Goal: Task Accomplishment & Management: Manage account settings

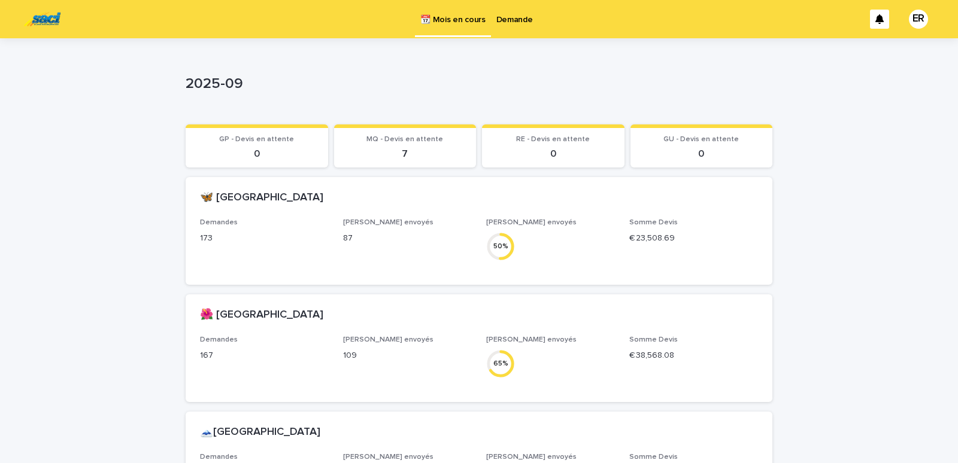
click at [524, 23] on p "Demande" at bounding box center [514, 12] width 37 height 25
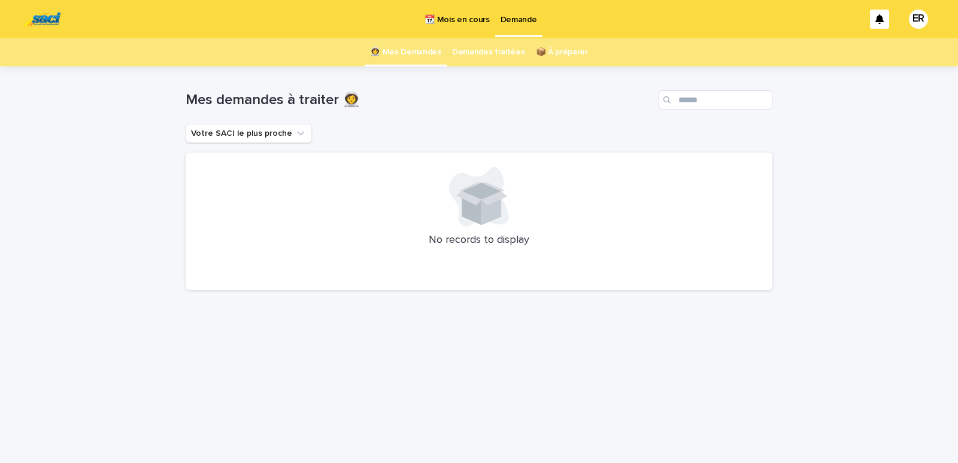
click at [471, 17] on p "📆 Mois en cours" at bounding box center [457, 12] width 65 height 25
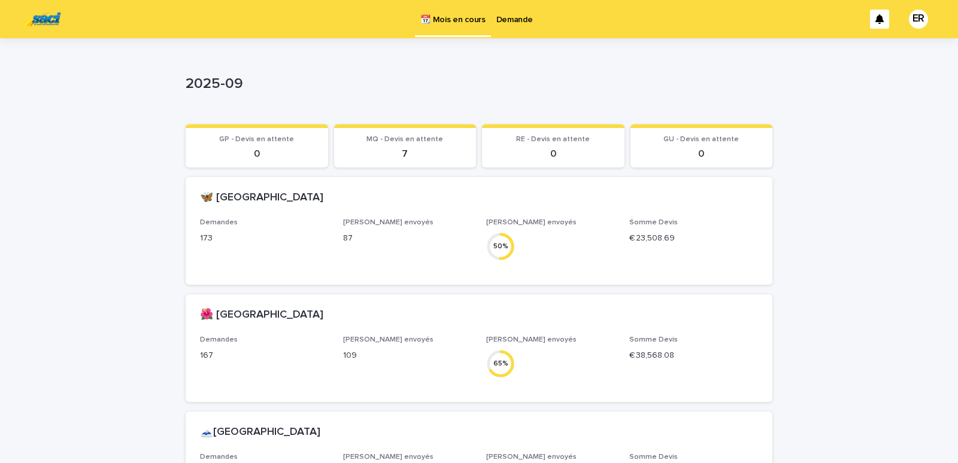
click at [519, 22] on p "Demande" at bounding box center [514, 12] width 37 height 25
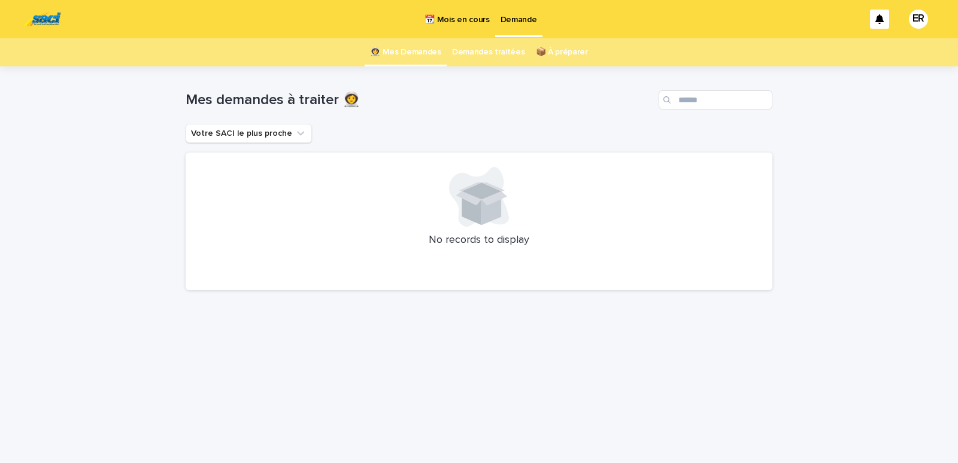
click at [455, 19] on p "📆 Mois en cours" at bounding box center [457, 12] width 65 height 25
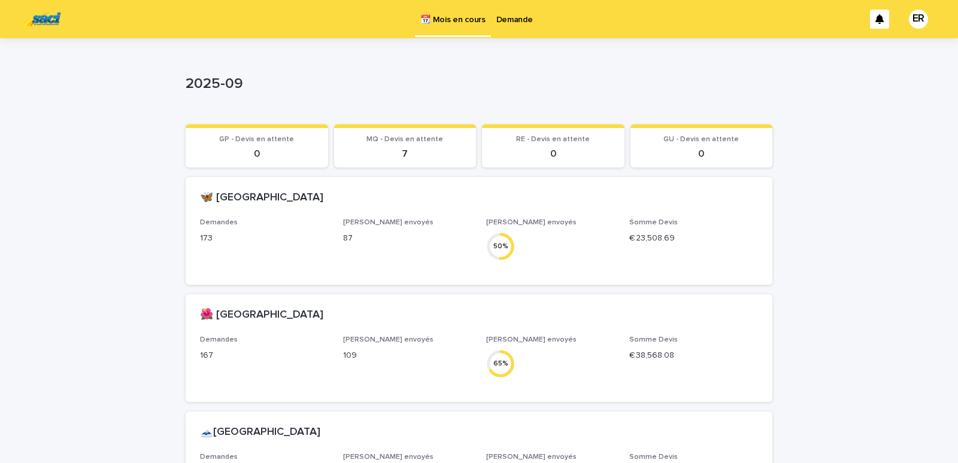
click at [520, 21] on p "Demande" at bounding box center [514, 12] width 37 height 25
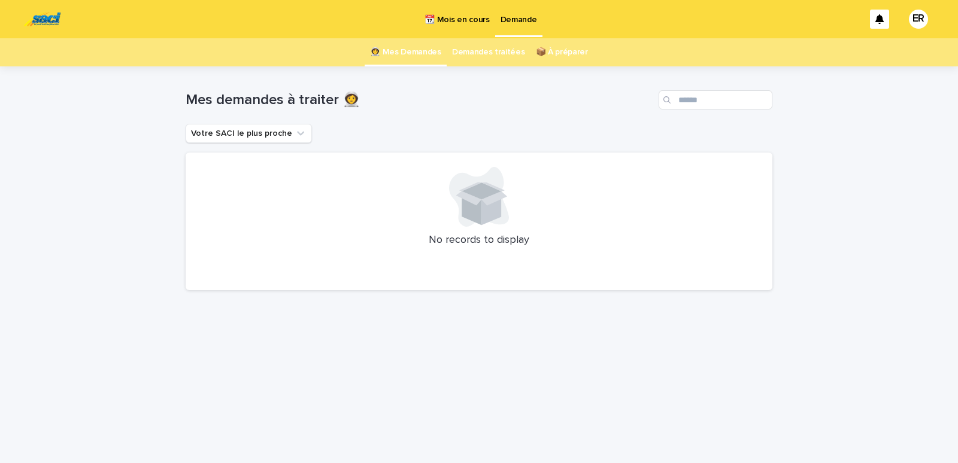
click at [456, 19] on p "📆 Mois en cours" at bounding box center [457, 12] width 65 height 25
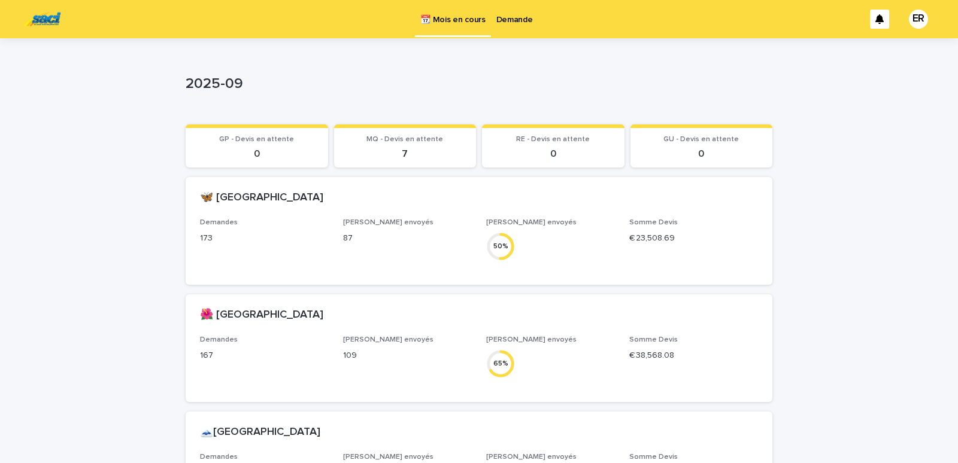
click at [506, 17] on p "Demande" at bounding box center [514, 12] width 37 height 25
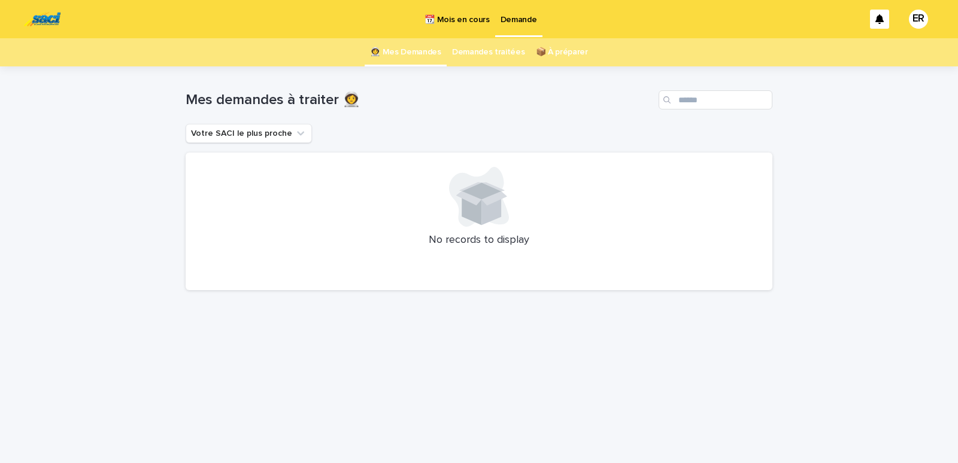
click at [458, 20] on p "📆 Mois en cours" at bounding box center [457, 12] width 65 height 25
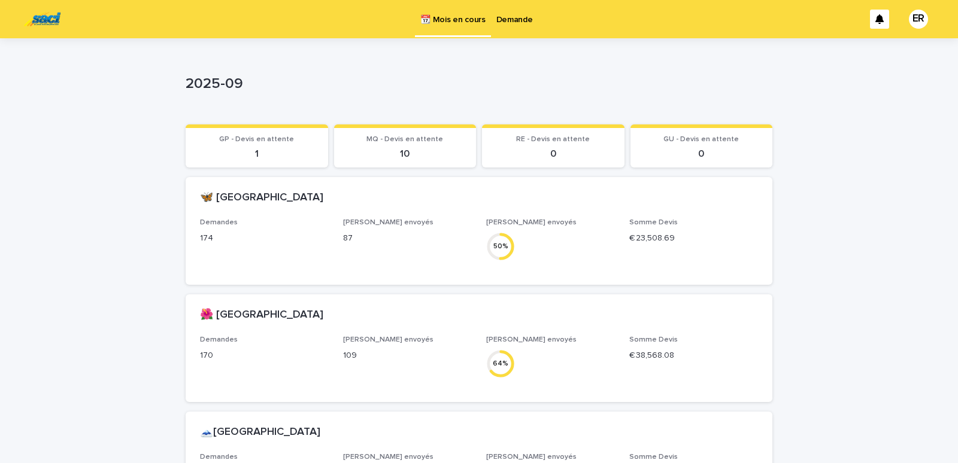
click at [502, 17] on p "Demande" at bounding box center [514, 12] width 37 height 25
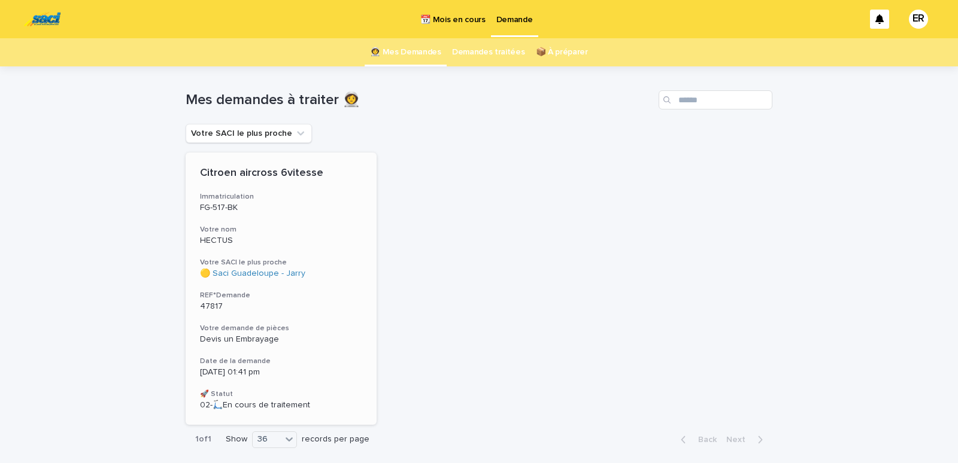
click at [274, 221] on div "Citroen aircross 6vitesse Immatriculation FG-517-BK Votre nom HECTUS Votre SACI…" at bounding box center [281, 289] width 191 height 272
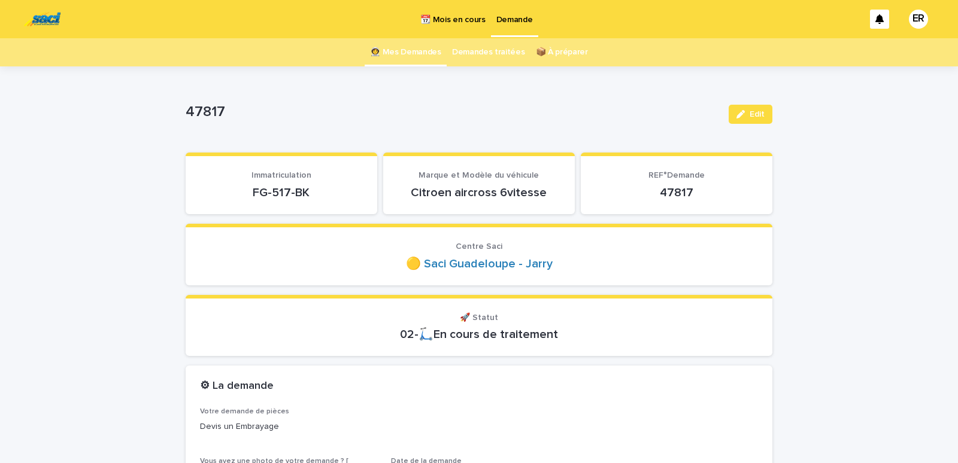
drag, startPoint x: 243, startPoint y: 191, endPoint x: 311, endPoint y: 188, distance: 68.3
click at [311, 188] on p "FG-517-BK" at bounding box center [281, 193] width 163 height 14
copy p "FG-517-BK"
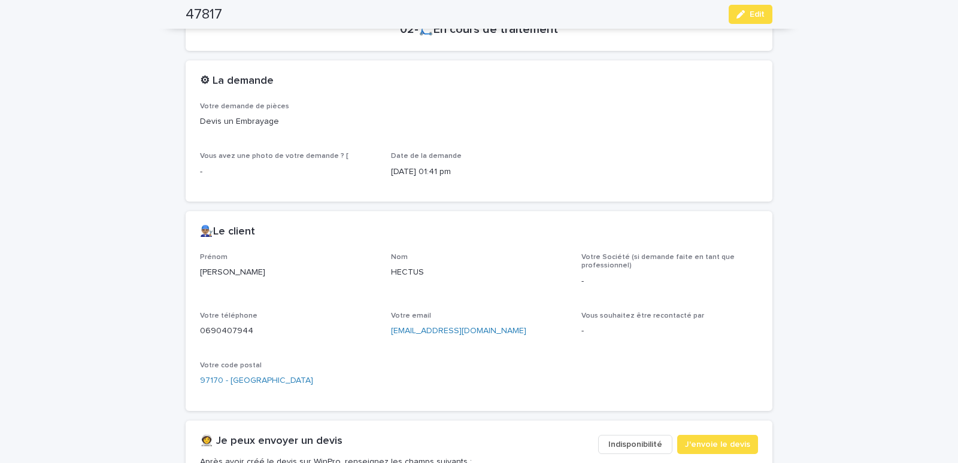
scroll to position [509, 0]
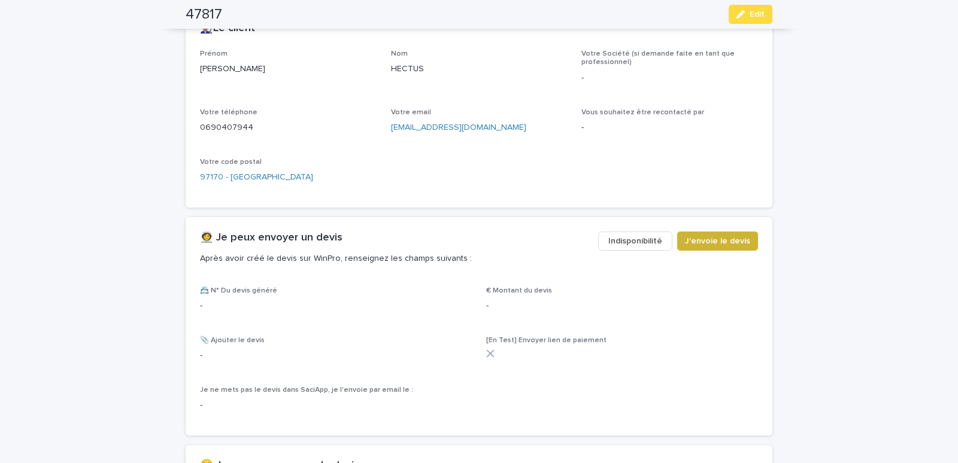
click at [723, 239] on span "J'envoie le devis" at bounding box center [717, 241] width 65 height 12
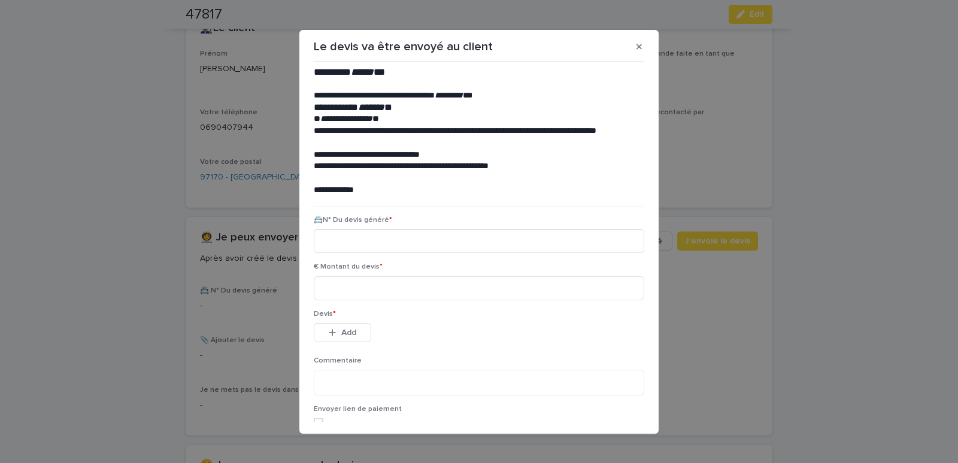
click at [382, 228] on div "📇N° Du devis généré *" at bounding box center [479, 239] width 331 height 47
paste input "********"
type input "********"
click at [357, 293] on input at bounding box center [479, 289] width 331 height 24
type input "******"
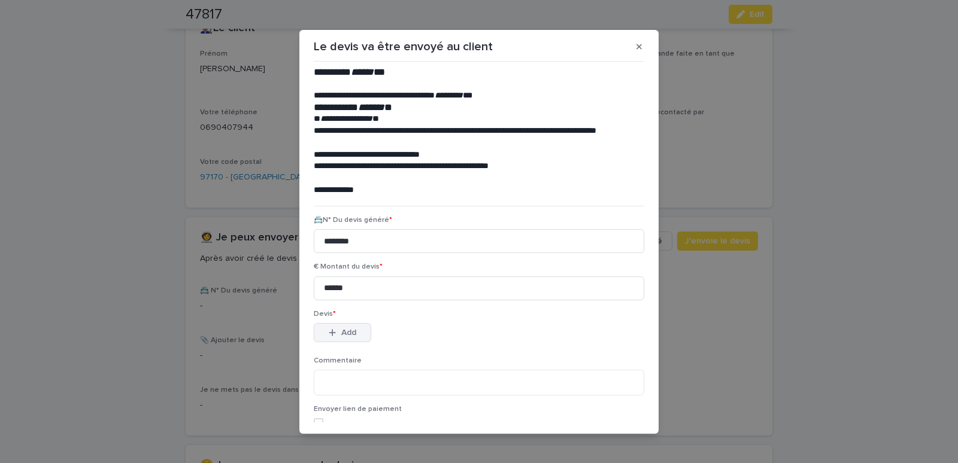
click at [349, 331] on span "Add" at bounding box center [348, 333] width 15 height 8
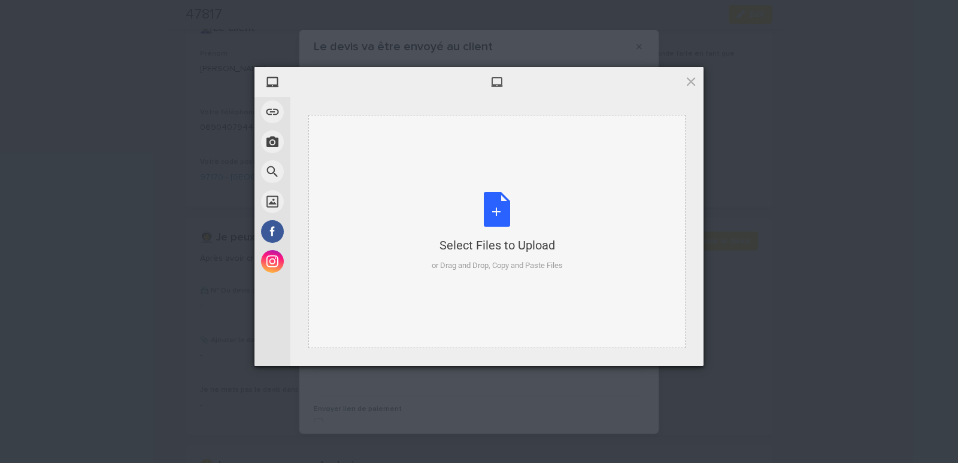
click at [353, 141] on div "Select Files to Upload or Drag and Drop, Copy and Paste Files" at bounding box center [496, 232] width 377 height 234
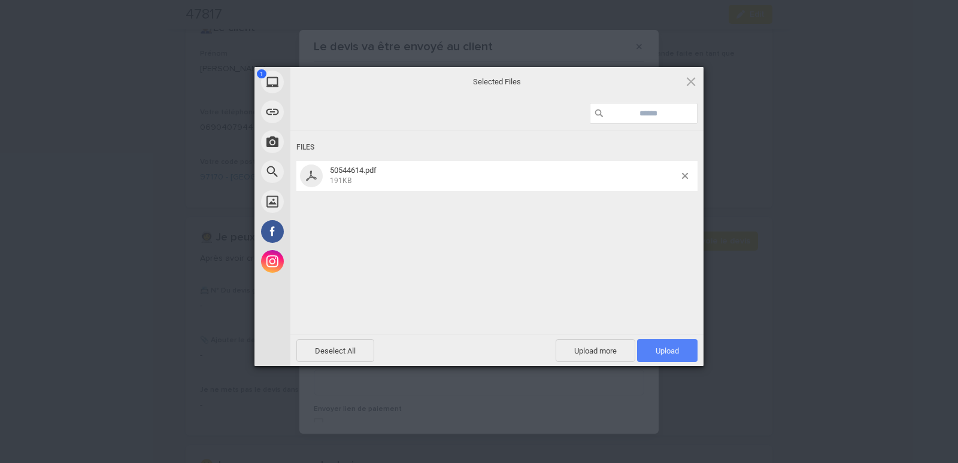
click at [666, 351] on span "Upload 1" at bounding box center [667, 351] width 23 height 9
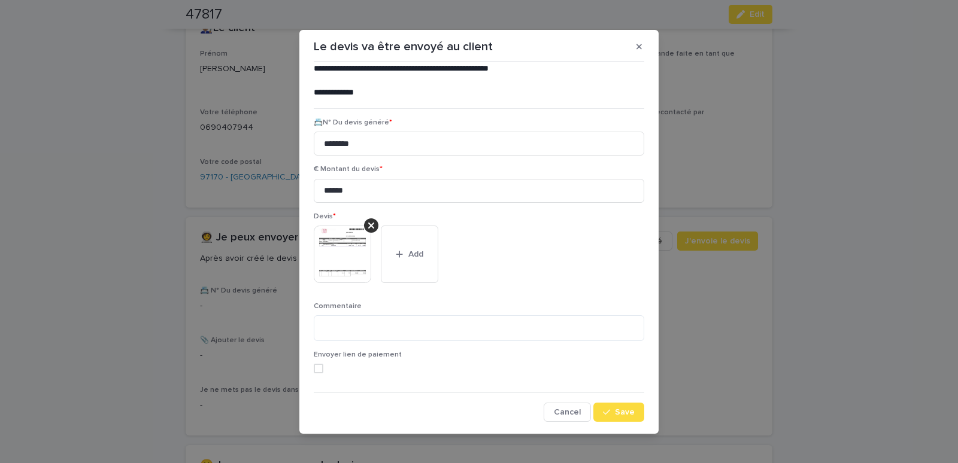
scroll to position [6, 0]
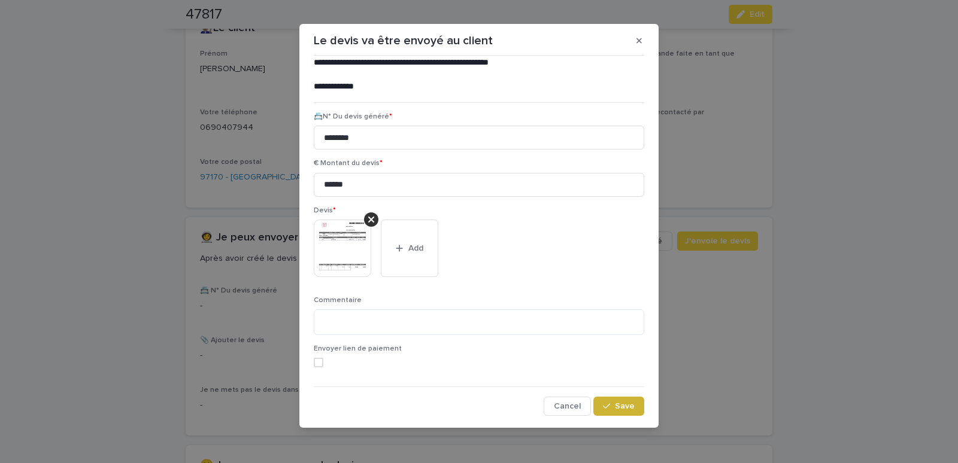
click at [603, 406] on icon "button" at bounding box center [606, 406] width 7 height 8
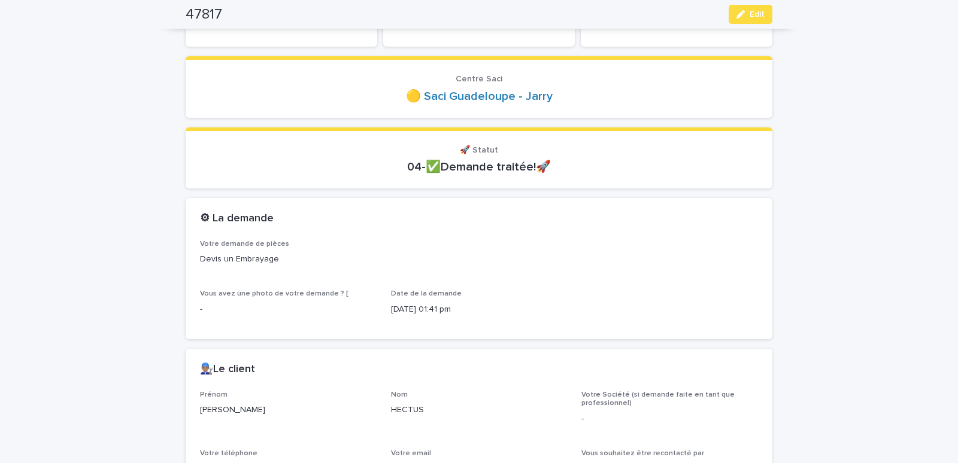
scroll to position [0, 0]
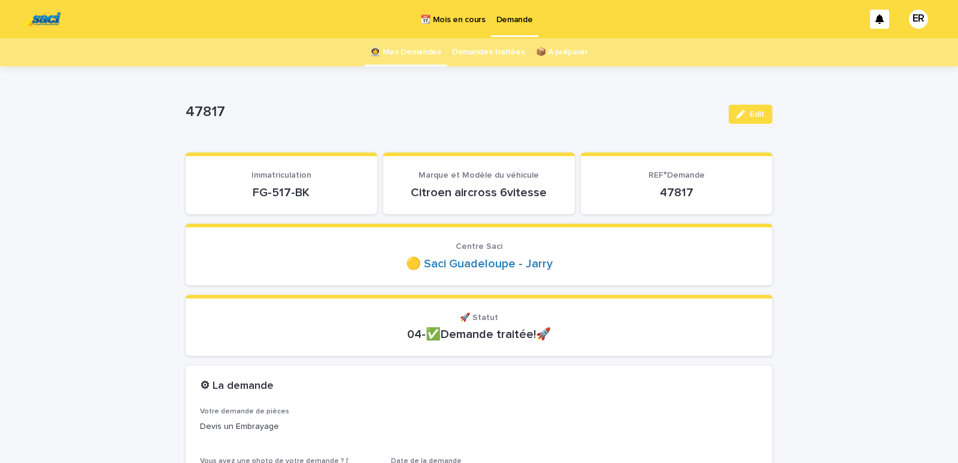
click at [413, 49] on link "👩‍🚀 Mes Demandes" at bounding box center [405, 52] width 71 height 28
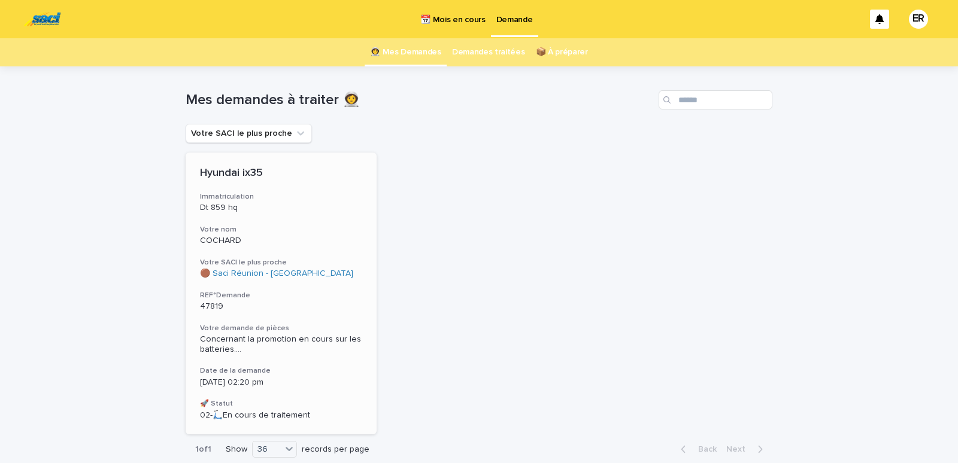
click at [263, 241] on p "COCHARD" at bounding box center [281, 241] width 162 height 10
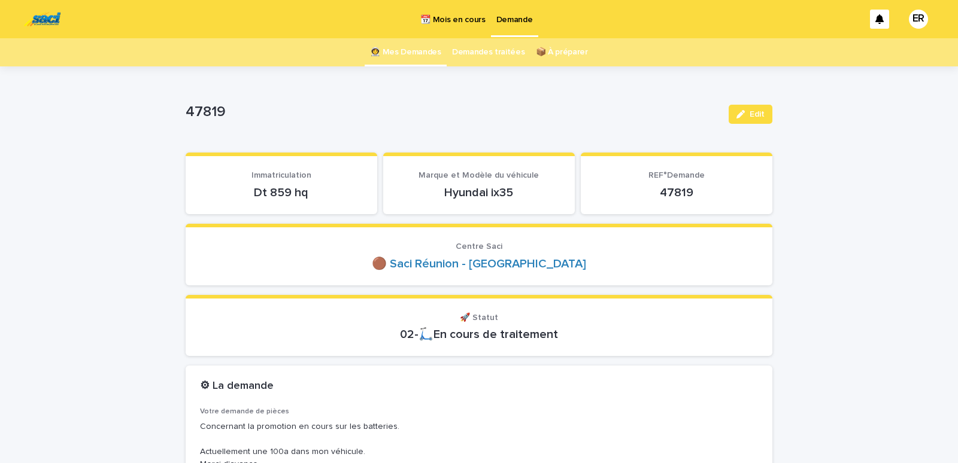
drag, startPoint x: 238, startPoint y: 191, endPoint x: 318, endPoint y: 192, distance: 79.6
click at [318, 192] on p "Dt 859 hq" at bounding box center [281, 193] width 163 height 14
copy p "Dt 859 hq"
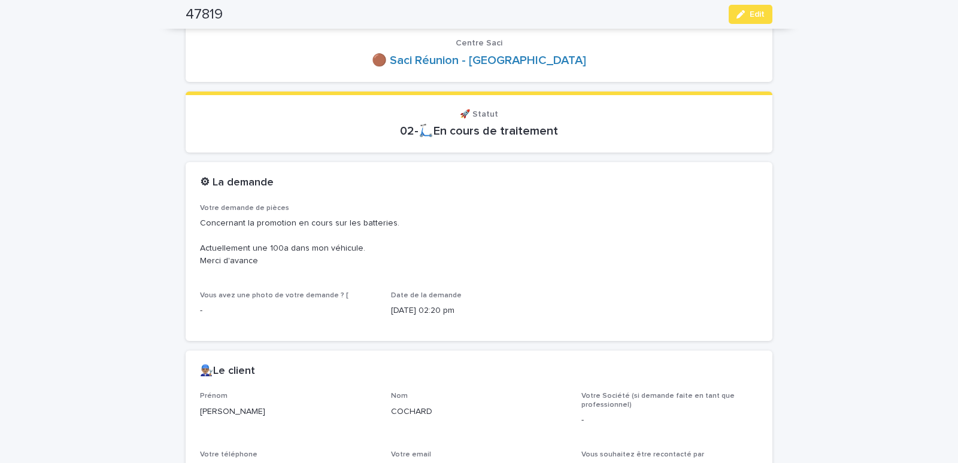
scroll to position [356, 0]
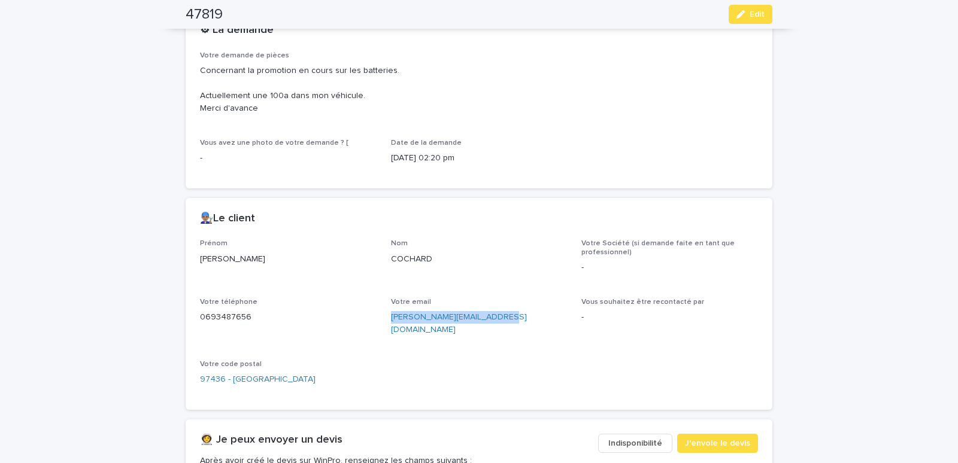
drag, startPoint x: 389, startPoint y: 329, endPoint x: 514, endPoint y: 340, distance: 125.6
click at [514, 340] on div "Prénom [PERSON_NAME] Votre Société (si demande faite en tant que professionnel)…" at bounding box center [479, 318] width 558 height 156
copy link "[PERSON_NAME][EMAIL_ADDRESS][DOMAIN_NAME]"
click at [737, 14] on icon "button" at bounding box center [741, 14] width 8 height 8
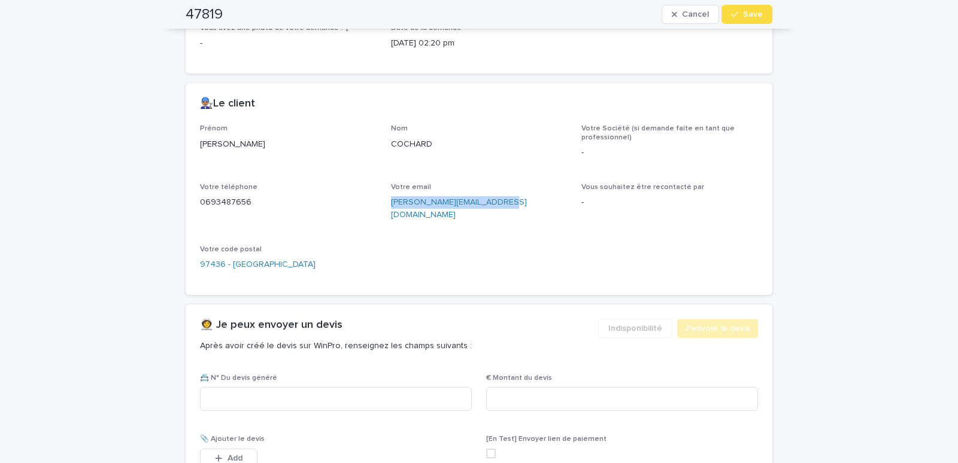
scroll to position [516, 0]
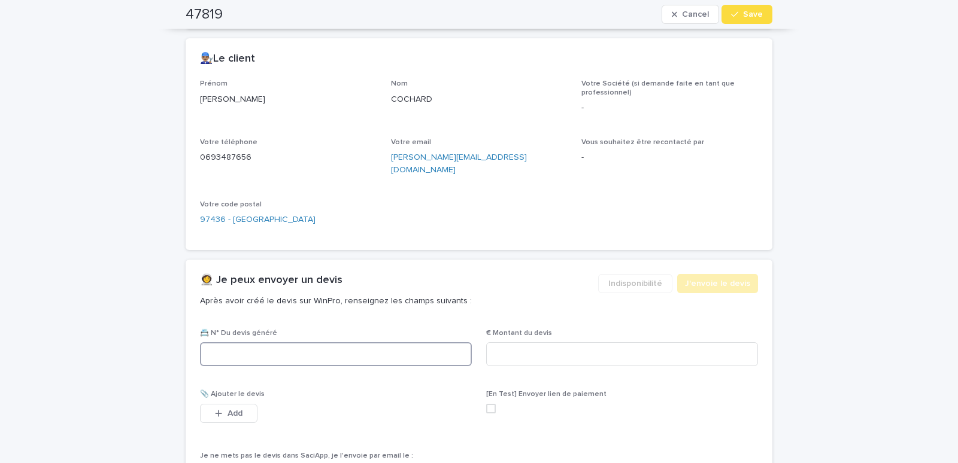
click at [228, 343] on input at bounding box center [336, 355] width 272 height 24
paste input "********"
type input "********"
click at [515, 352] on input at bounding box center [622, 355] width 272 height 24
type input "******"
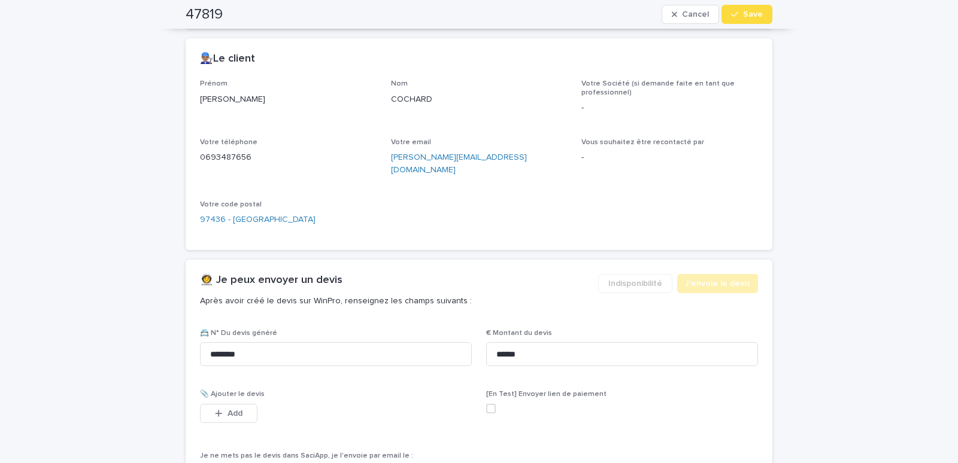
scroll to position [618, 0]
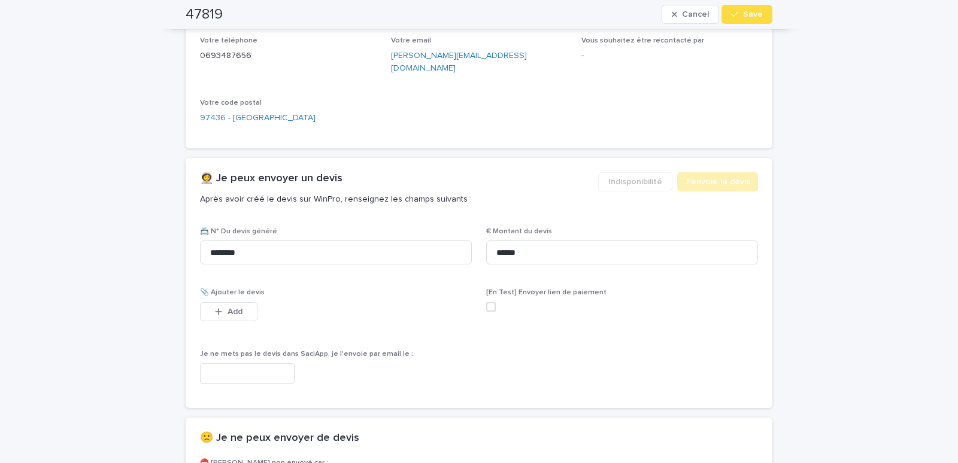
click at [254, 363] on input "text" at bounding box center [247, 373] width 95 height 21
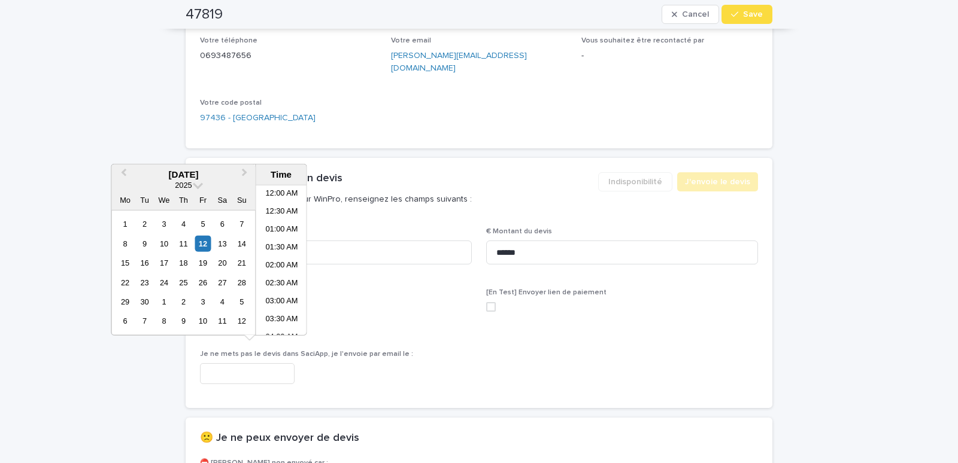
scroll to position [455, 0]
click at [273, 259] on li "02:30 PM" at bounding box center [281, 261] width 51 height 18
type input "**********"
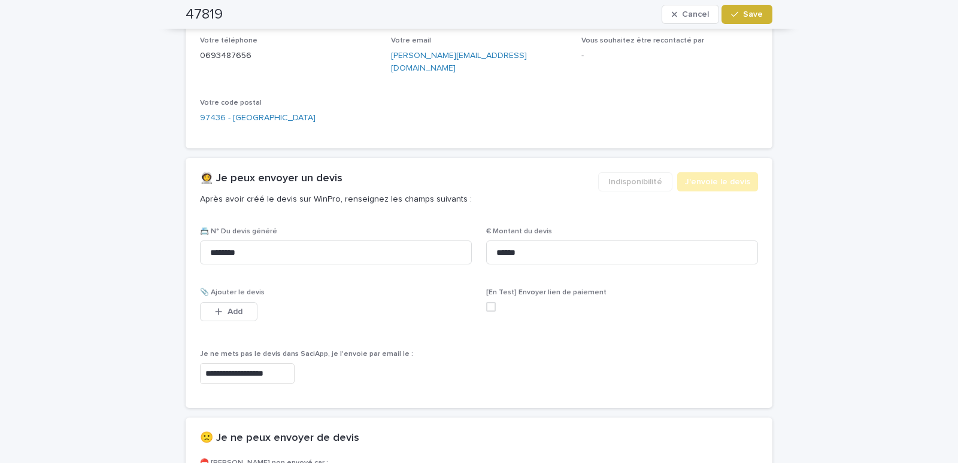
click at [746, 13] on span "Save" at bounding box center [753, 14] width 20 height 8
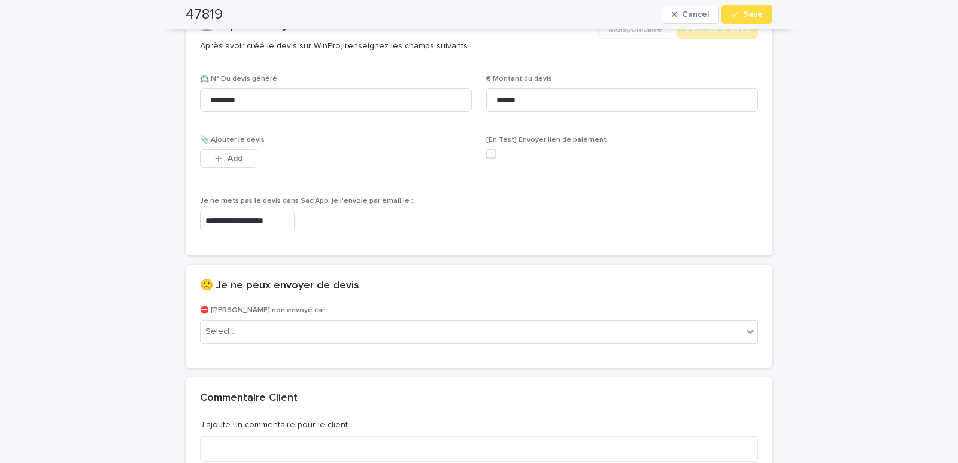
scroll to position [577, 0]
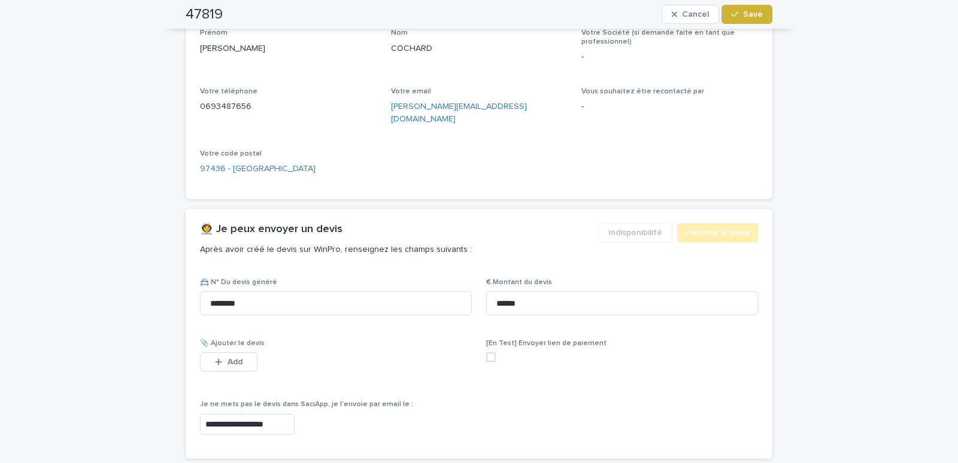
click at [753, 11] on span "Save" at bounding box center [753, 14] width 20 height 8
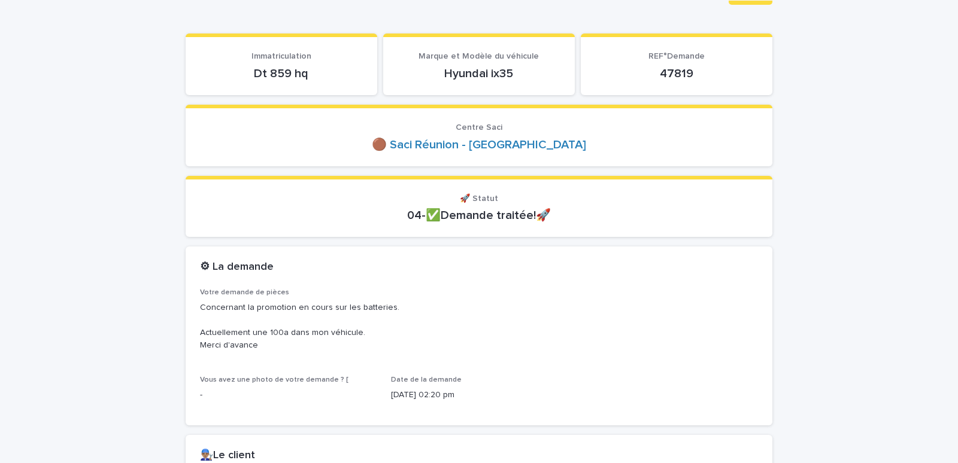
scroll to position [0, 0]
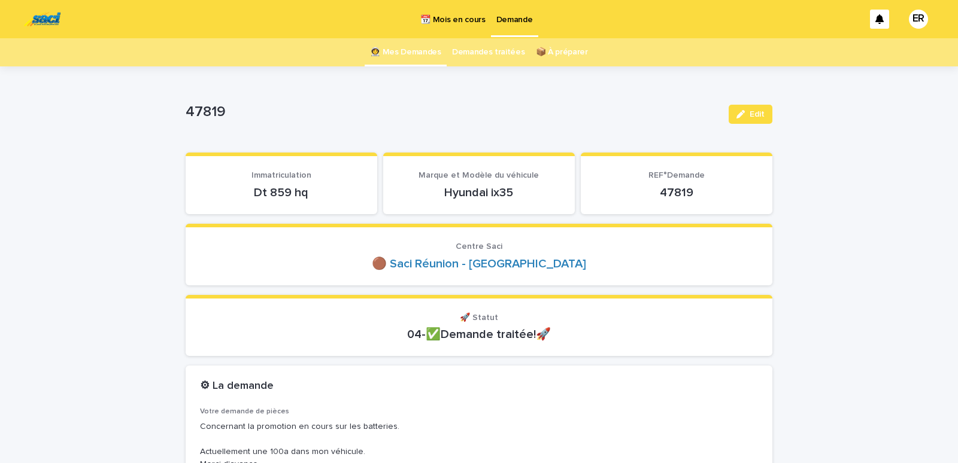
click at [415, 54] on link "👩‍🚀 Mes Demandes" at bounding box center [405, 52] width 71 height 28
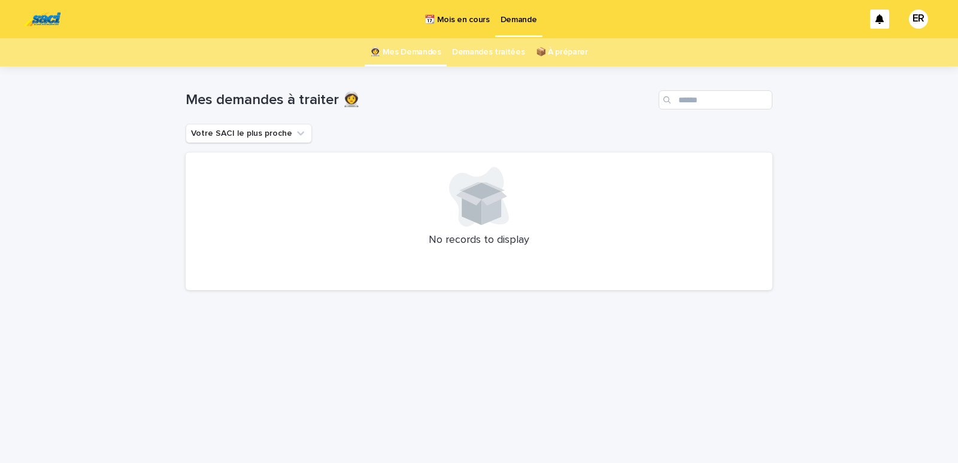
click at [456, 19] on p "📆 Mois en cours" at bounding box center [457, 12] width 65 height 25
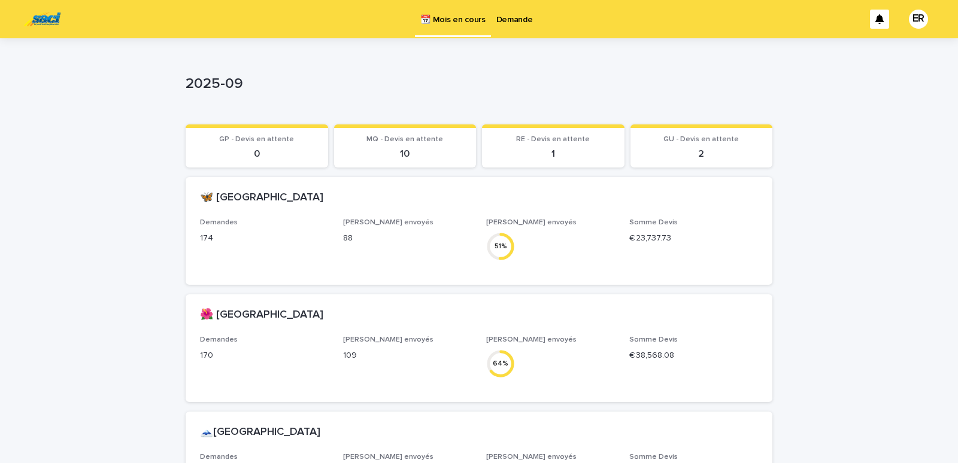
click at [517, 20] on p "Demande" at bounding box center [514, 12] width 37 height 25
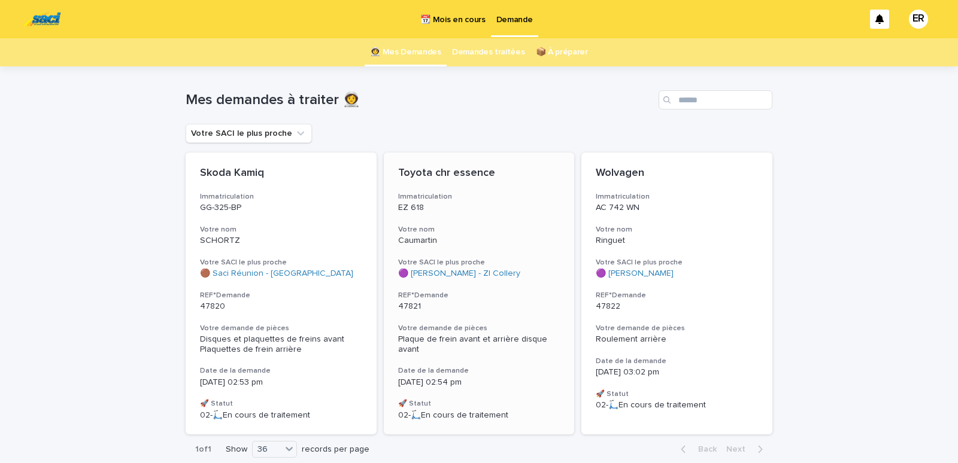
click at [464, 223] on div "Toyota chr essence Immatriculation EZ 618 Votre nom Caumartin Votre SACI le plu…" at bounding box center [479, 294] width 191 height 282
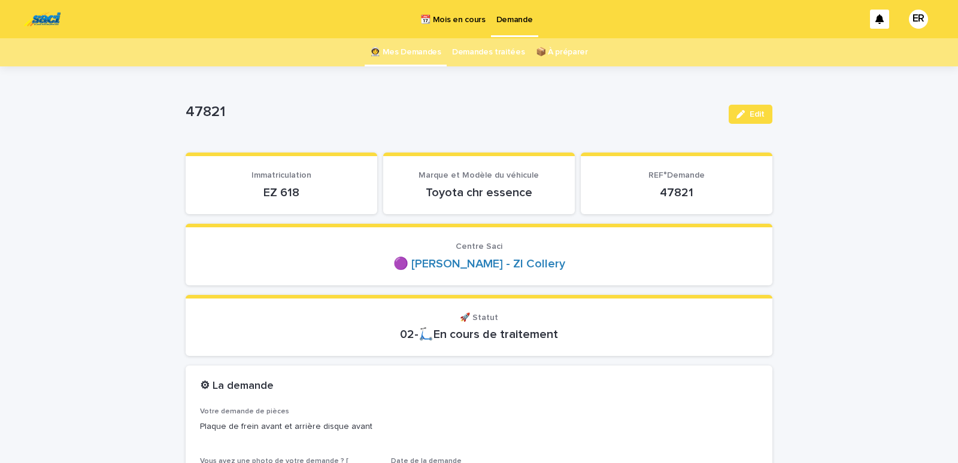
click at [415, 51] on link "👩‍🚀 Mes Demandes" at bounding box center [405, 52] width 71 height 28
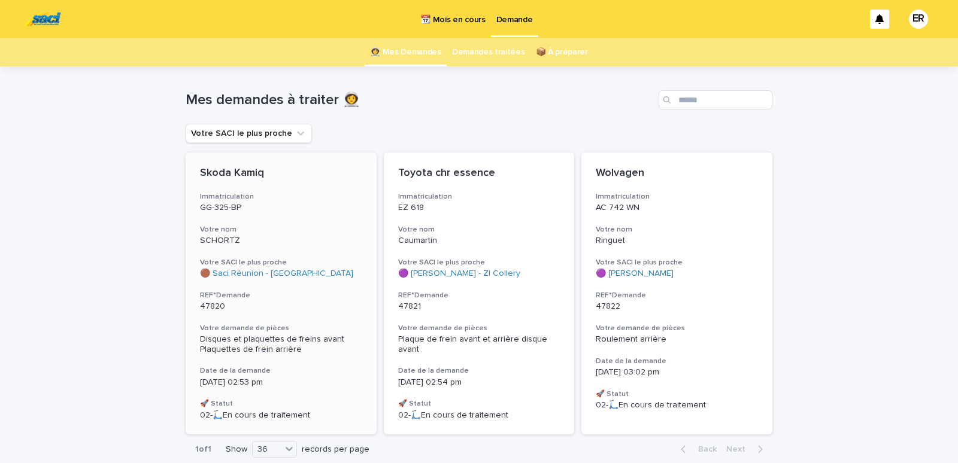
click at [268, 234] on div "SCHORTZ" at bounding box center [281, 240] width 162 height 13
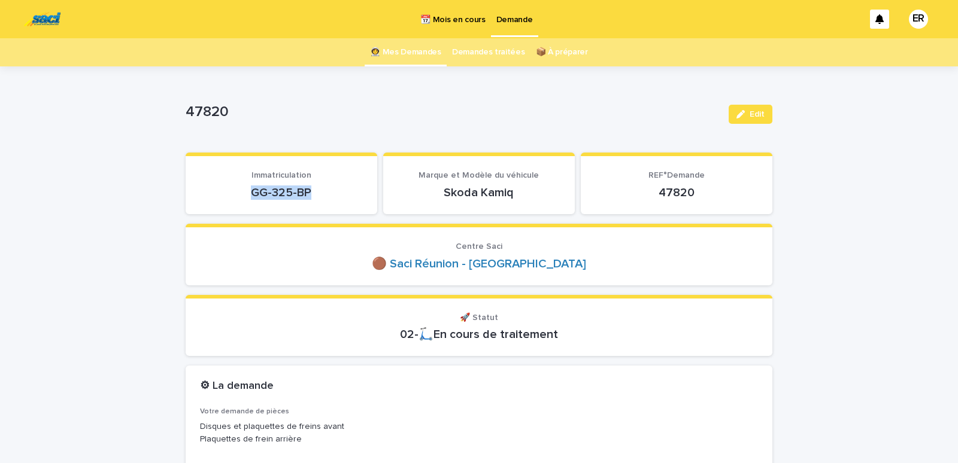
drag, startPoint x: 247, startPoint y: 194, endPoint x: 341, endPoint y: 193, distance: 94.0
click at [341, 193] on p "GG-325-BP" at bounding box center [281, 193] width 163 height 14
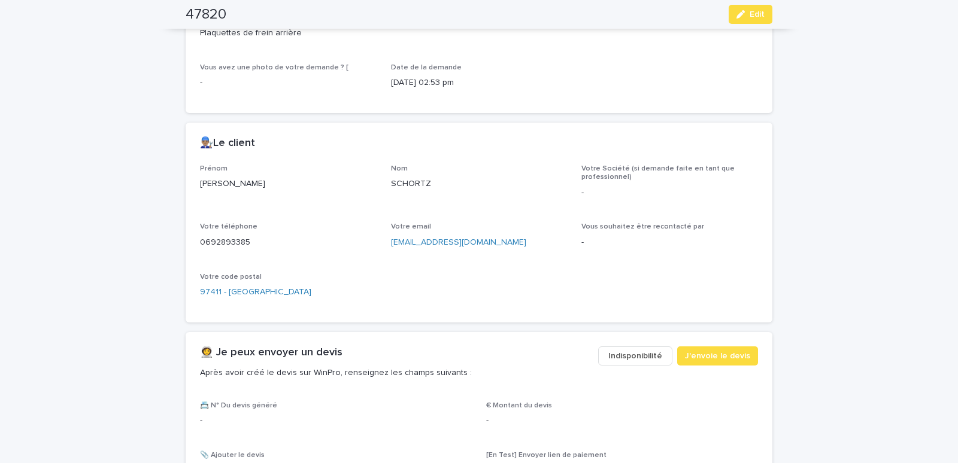
scroll to position [407, 0]
drag, startPoint x: 385, startPoint y: 250, endPoint x: 499, endPoint y: 250, distance: 113.8
click at [499, 250] on div "Prénom [PERSON_NAME] Votre Société (si demande faite en tant que professionnel)…" at bounding box center [479, 236] width 558 height 144
copy link "[EMAIL_ADDRESS][DOMAIN_NAME]"
click at [739, 10] on button "Edit" at bounding box center [751, 14] width 44 height 19
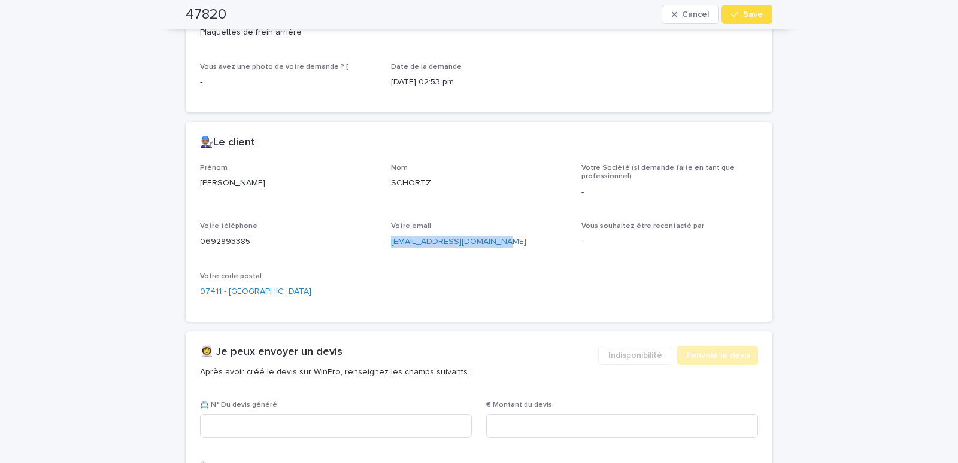
scroll to position [611, 0]
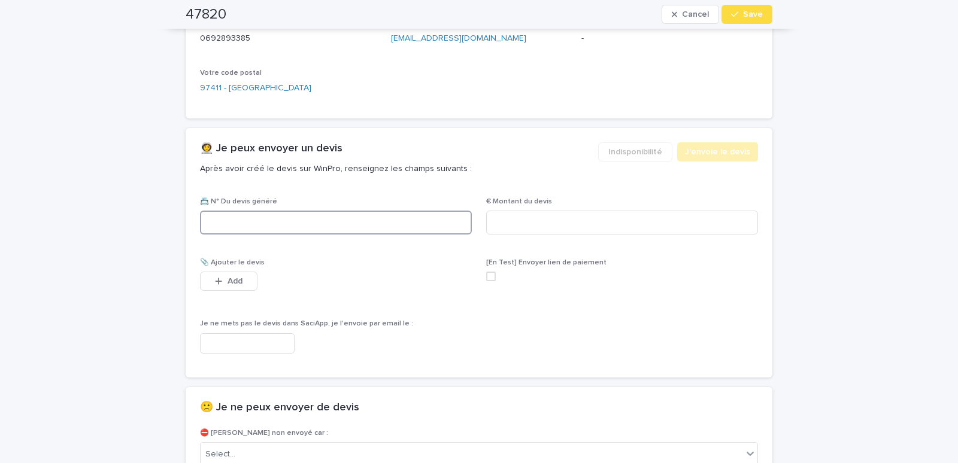
click at [328, 222] on input at bounding box center [336, 223] width 272 height 24
paste input "********"
type input "********"
click at [522, 223] on input at bounding box center [622, 223] width 272 height 24
type input "******"
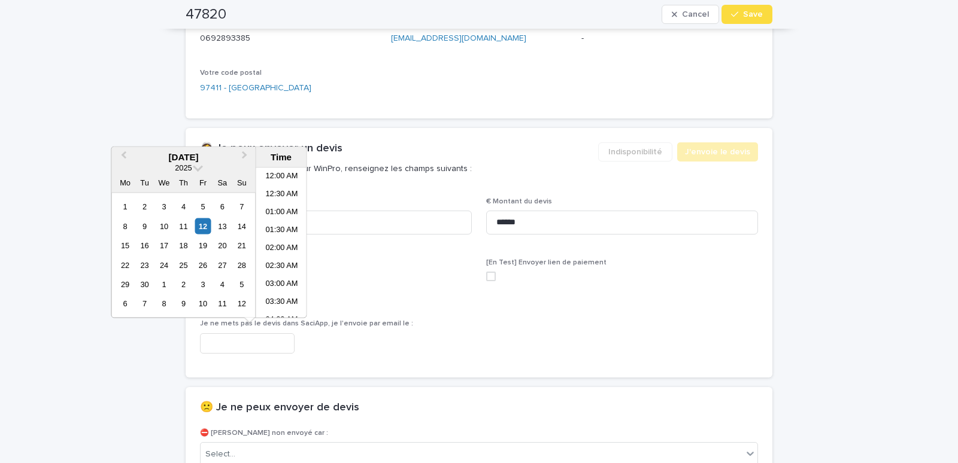
click at [252, 335] on input "text" at bounding box center [247, 344] width 95 height 21
click at [274, 240] on li "03:00 PM" at bounding box center [281, 243] width 51 height 18
type input "**********"
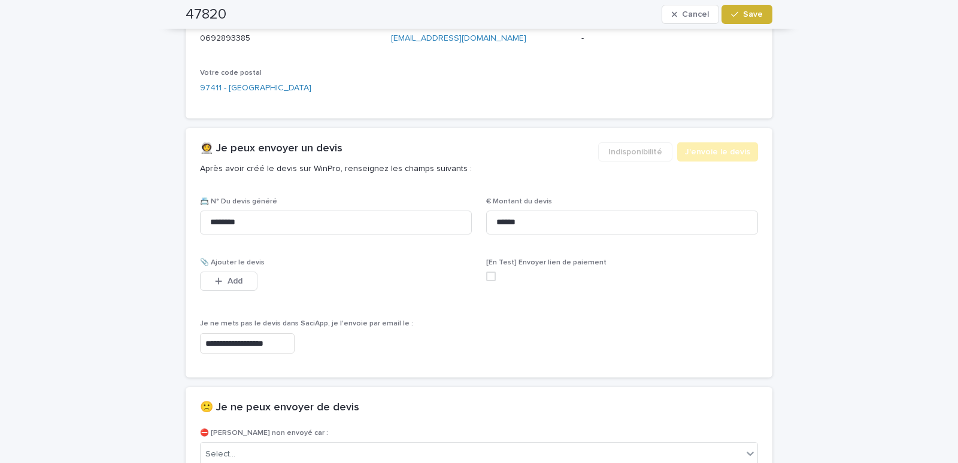
click at [732, 11] on icon "button" at bounding box center [734, 14] width 7 height 8
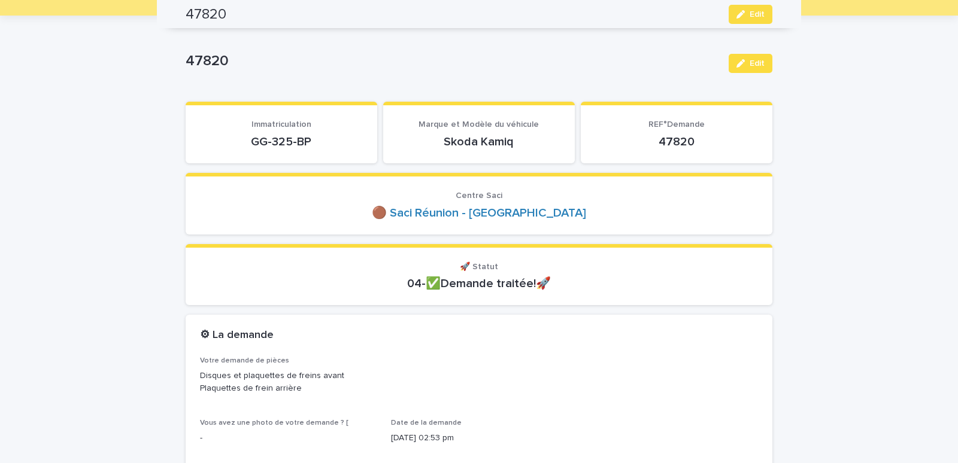
scroll to position [0, 0]
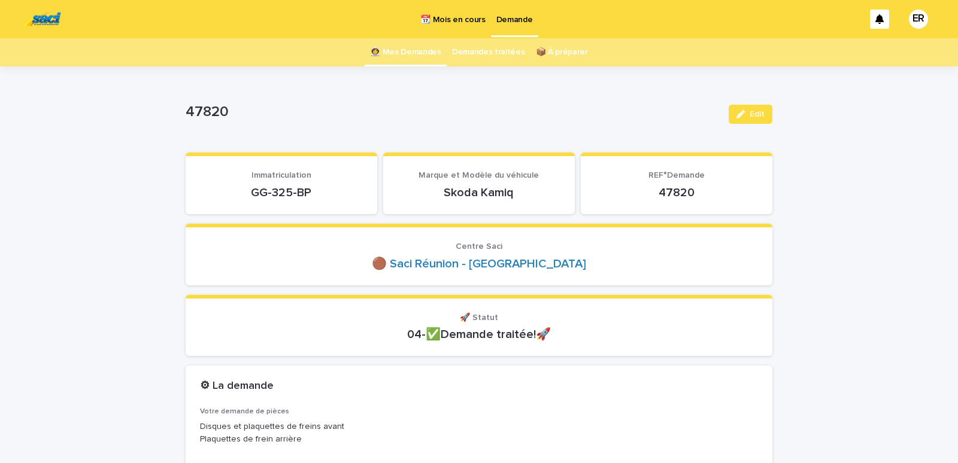
click at [411, 50] on link "👩‍🚀 Mes Demandes" at bounding box center [405, 52] width 71 height 28
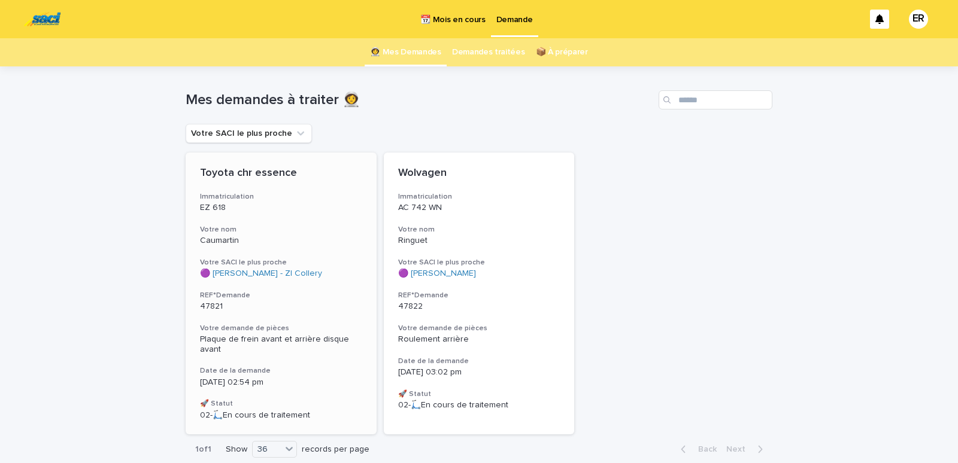
click at [276, 214] on div "Toyota chr essence Immatriculation EZ 618 Votre nom Caumartin Votre SACI le plu…" at bounding box center [281, 294] width 191 height 282
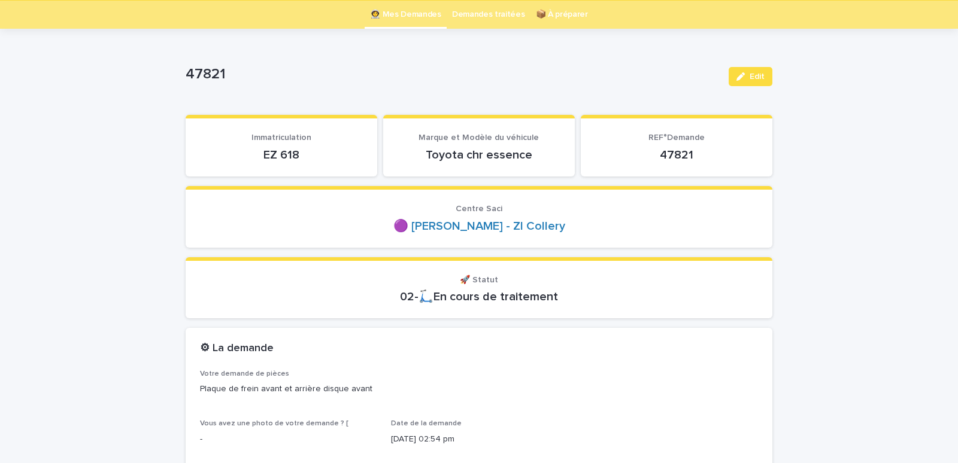
scroll to position [38, 0]
drag, startPoint x: 249, startPoint y: 147, endPoint x: 298, endPoint y: 161, distance: 51.6
click at [298, 161] on p "EZ 618" at bounding box center [281, 154] width 163 height 14
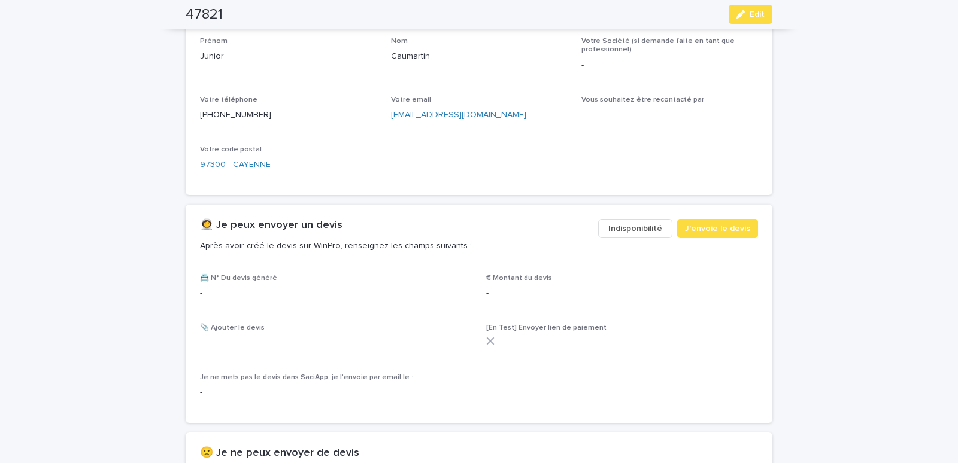
scroll to position [547, 0]
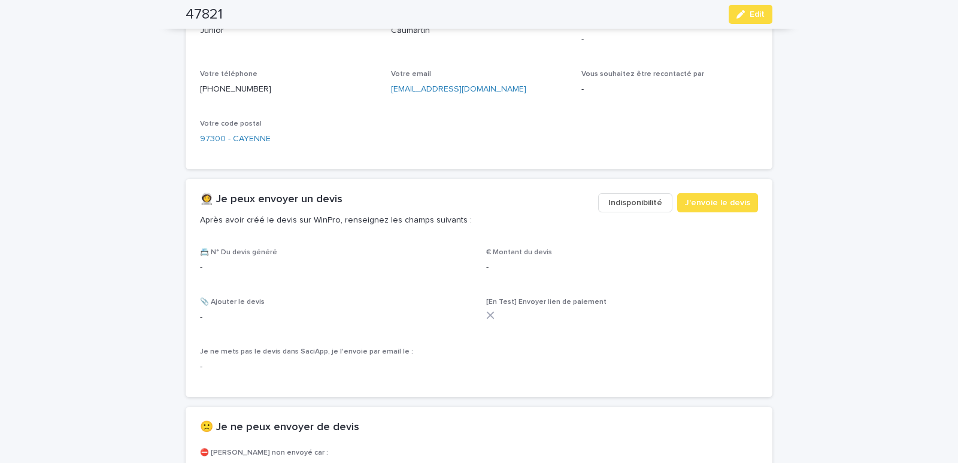
click at [628, 205] on span "Indisponibilité" at bounding box center [635, 203] width 54 height 12
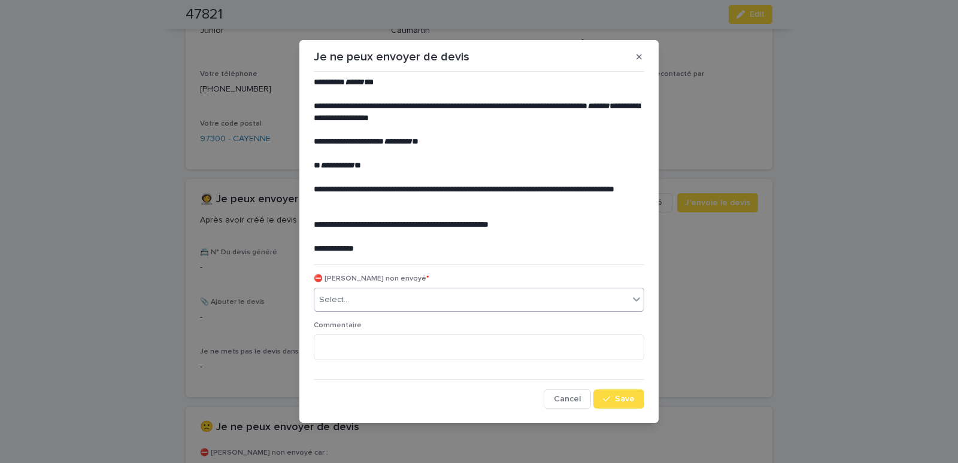
click at [360, 301] on div "Select..." at bounding box center [471, 300] width 314 height 20
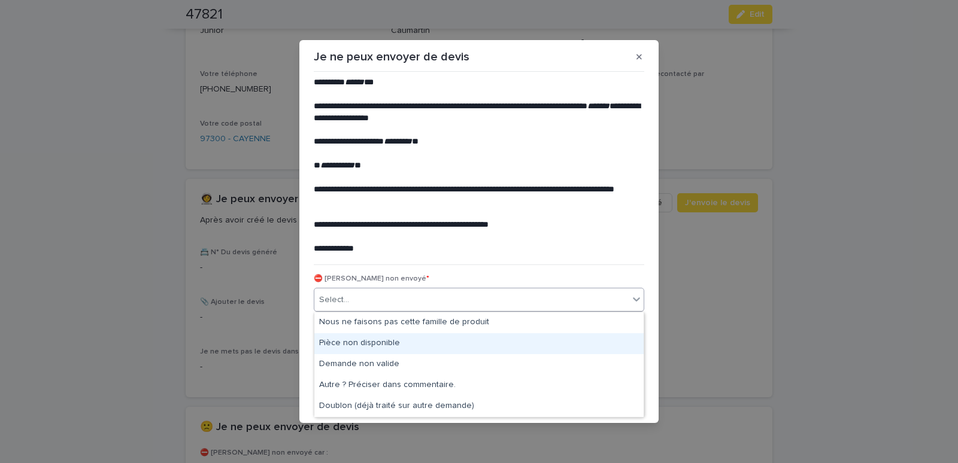
click at [357, 343] on div "Pièce non disponible" at bounding box center [478, 344] width 329 height 21
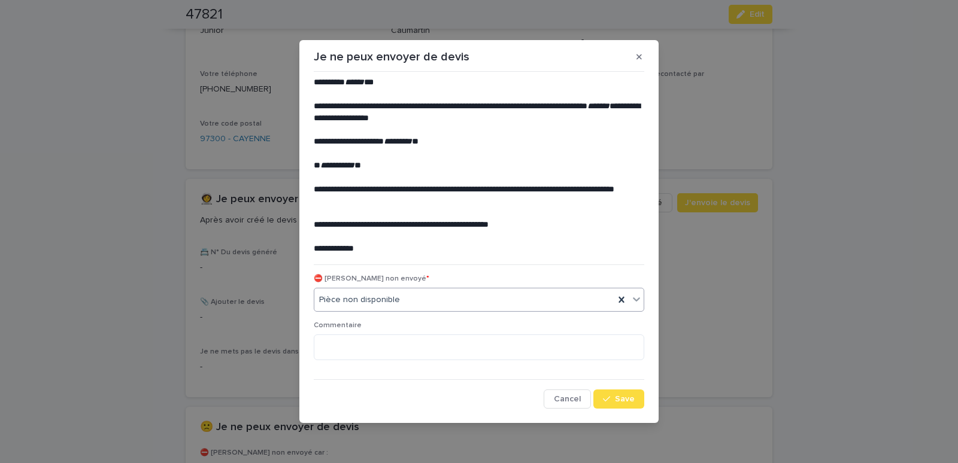
click at [406, 298] on div "Pièce non disponible" at bounding box center [464, 300] width 300 height 20
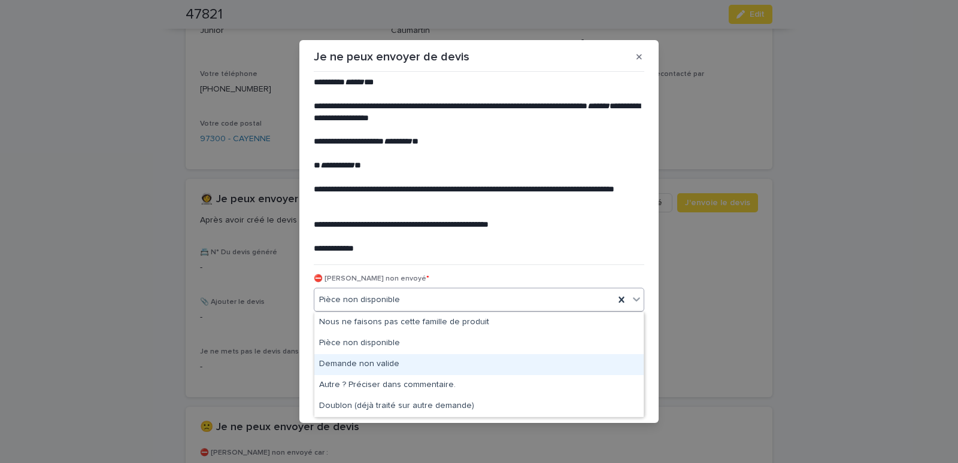
click at [357, 361] on div "Demande non valide" at bounding box center [478, 365] width 329 height 21
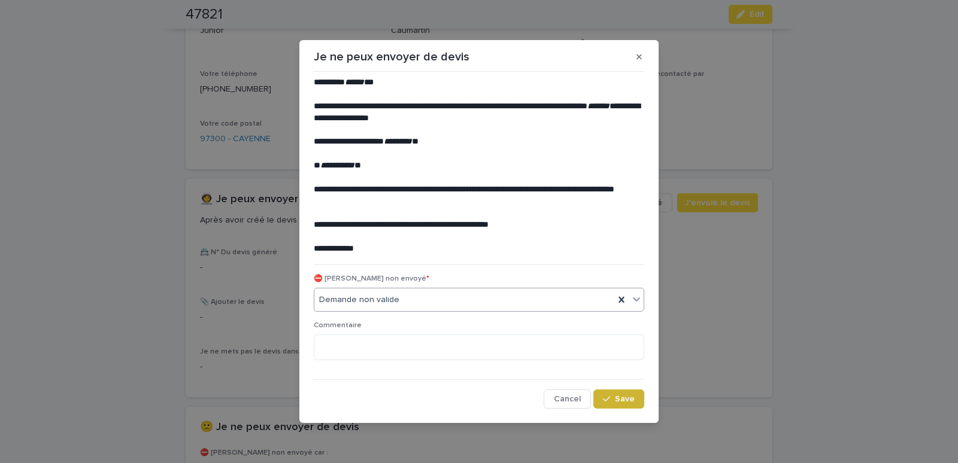
click at [629, 400] on span "Save" at bounding box center [625, 399] width 20 height 8
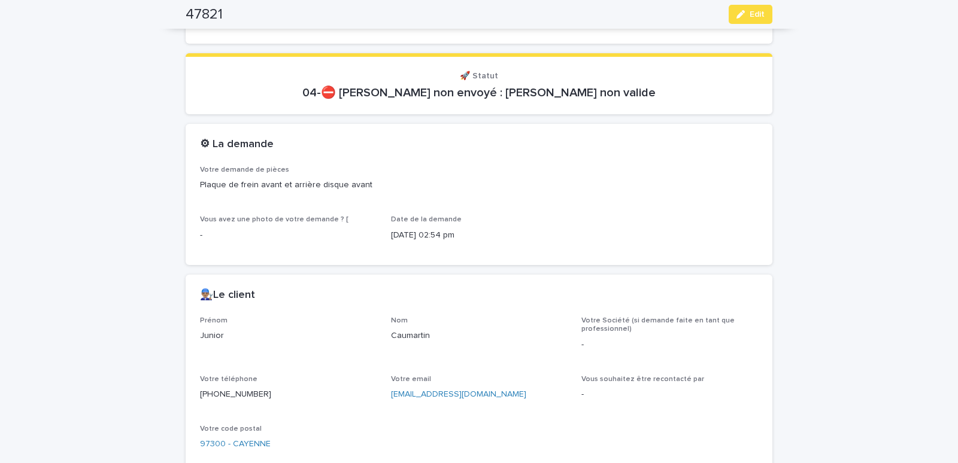
scroll to position [0, 0]
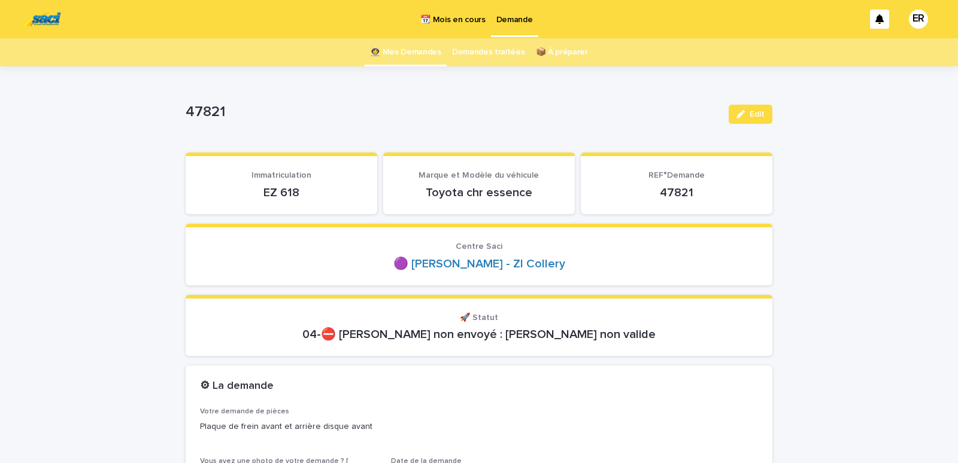
click at [409, 52] on link "👩‍🚀 Mes Demandes" at bounding box center [405, 52] width 71 height 28
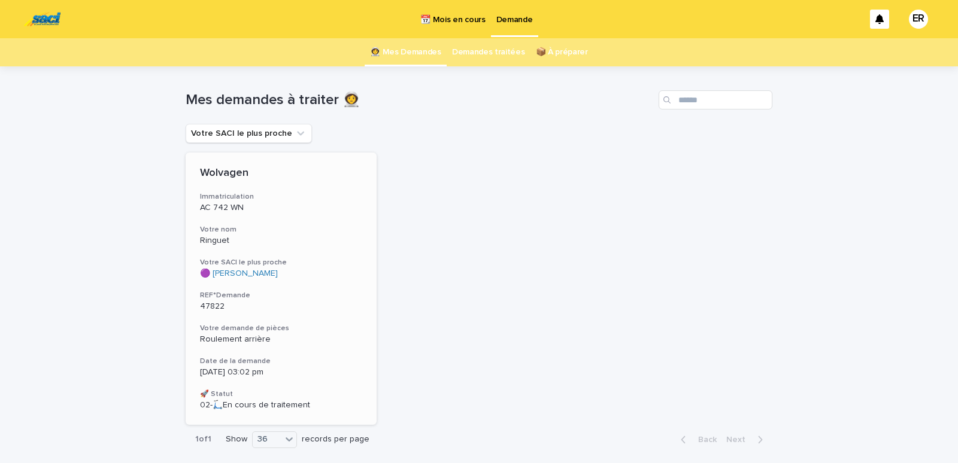
click at [276, 228] on h3 "Votre nom" at bounding box center [281, 230] width 162 height 10
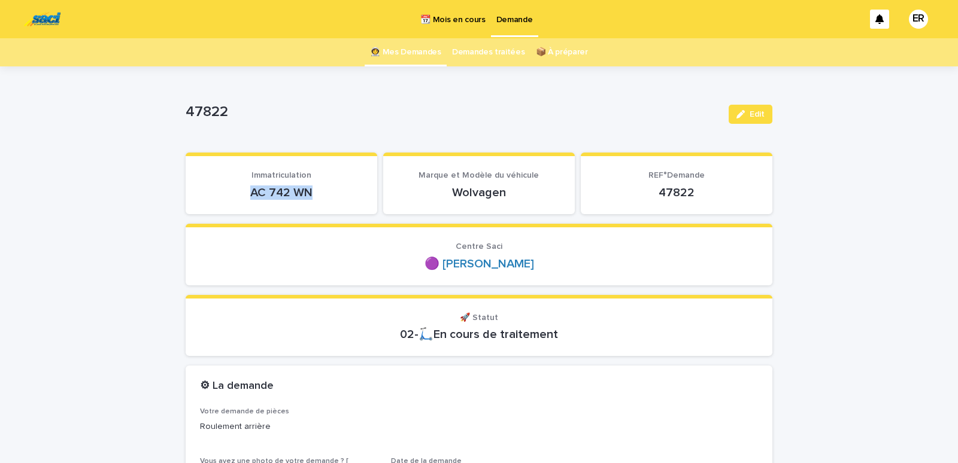
click at [322, 185] on div "AC 742 WN" at bounding box center [281, 191] width 163 height 17
copy p "AC 742 WN"
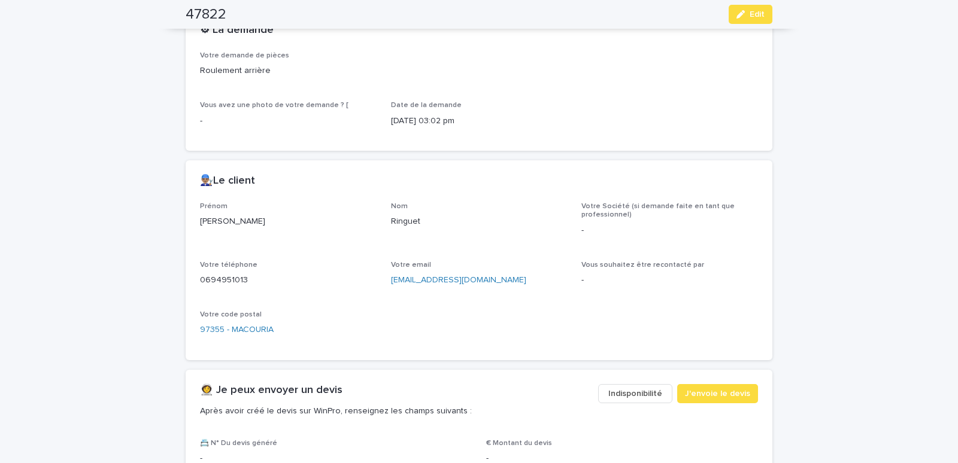
scroll to position [560, 0]
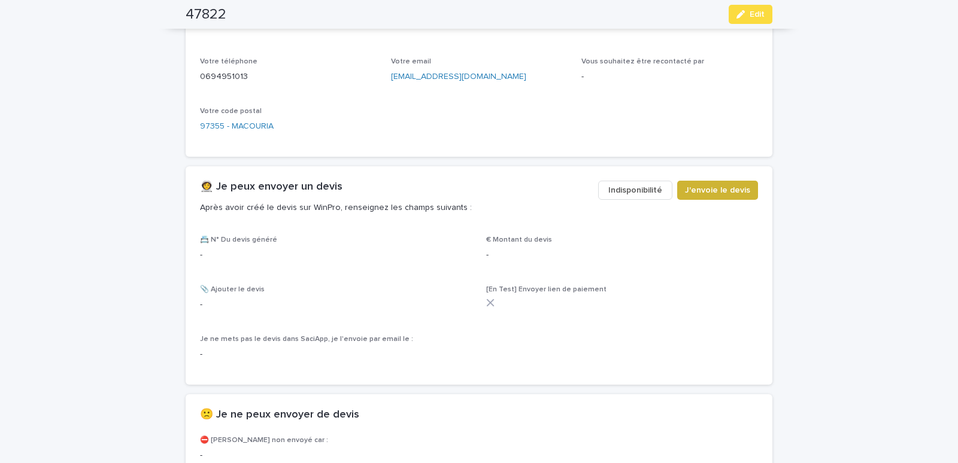
click at [702, 182] on button "J'envoie le devis" at bounding box center [717, 190] width 81 height 19
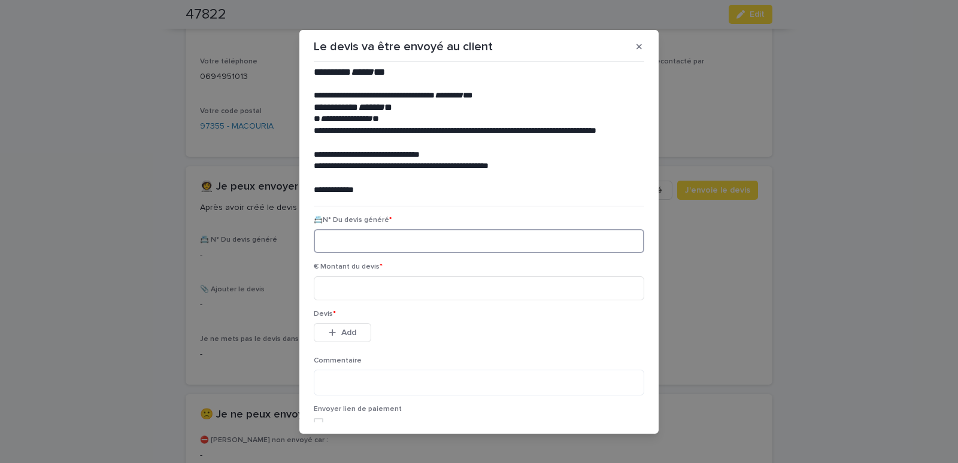
click at [372, 247] on input at bounding box center [479, 241] width 331 height 24
paste input "********"
type input "********"
click at [377, 284] on input at bounding box center [479, 289] width 331 height 24
type input "******"
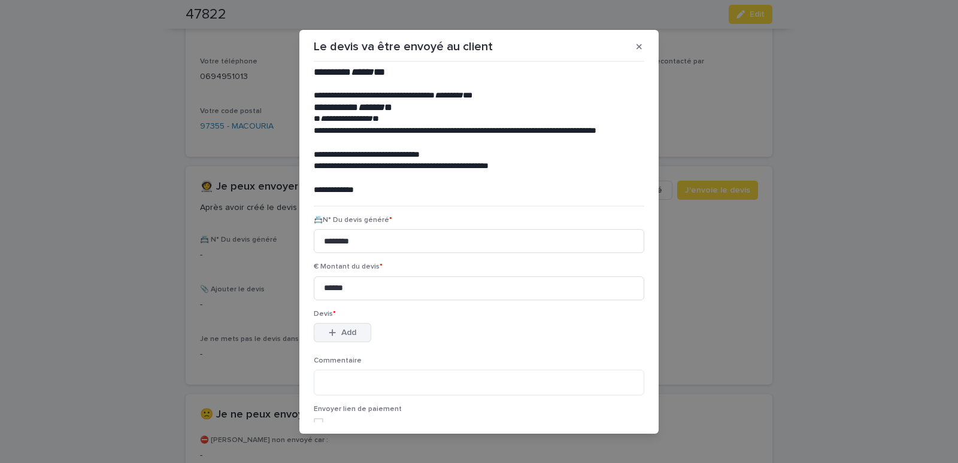
click at [344, 331] on span "Add" at bounding box center [348, 333] width 15 height 8
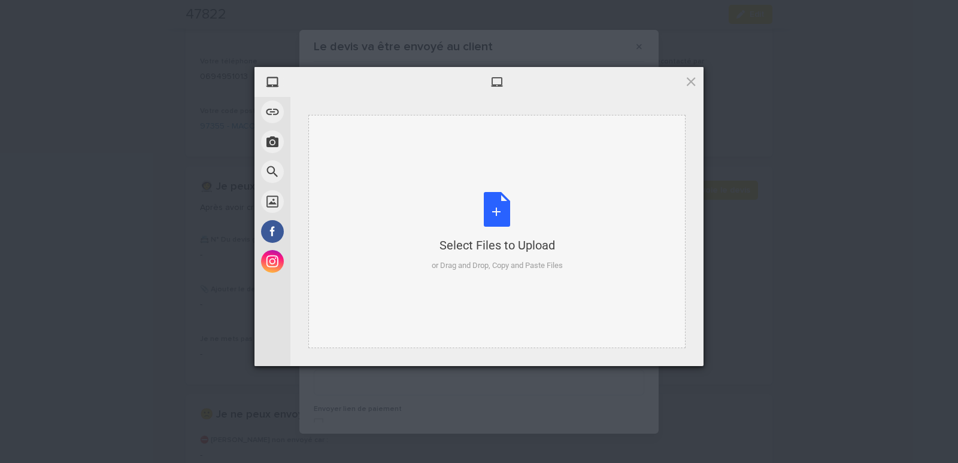
click at [372, 145] on div "Select Files to Upload or Drag and Drop, Copy and Paste Files" at bounding box center [496, 232] width 377 height 234
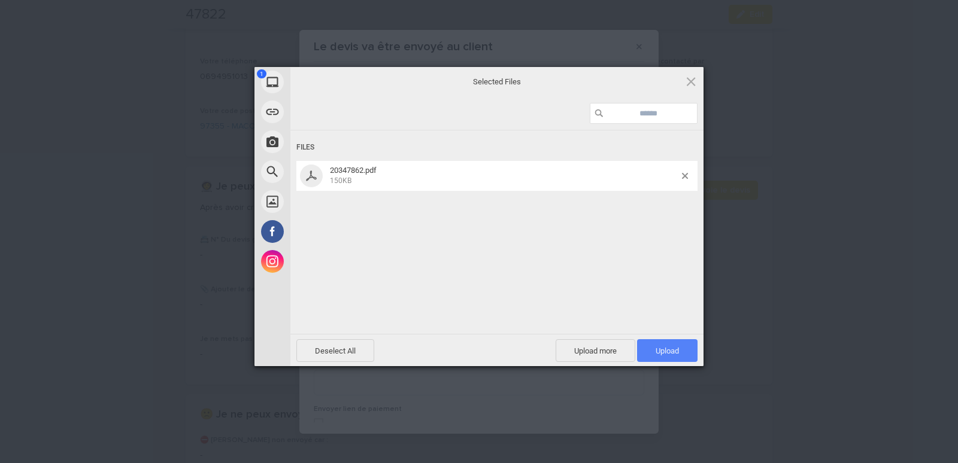
click at [664, 352] on span "Upload 1" at bounding box center [667, 351] width 23 height 9
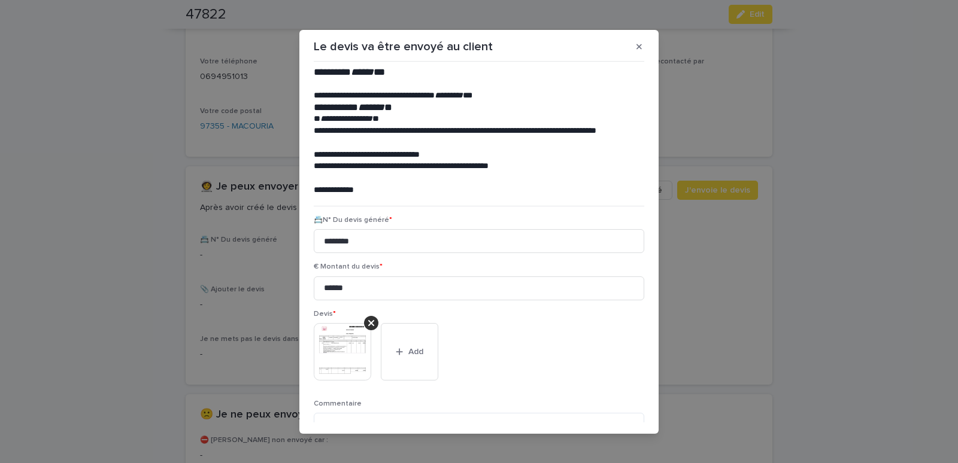
scroll to position [98, 0]
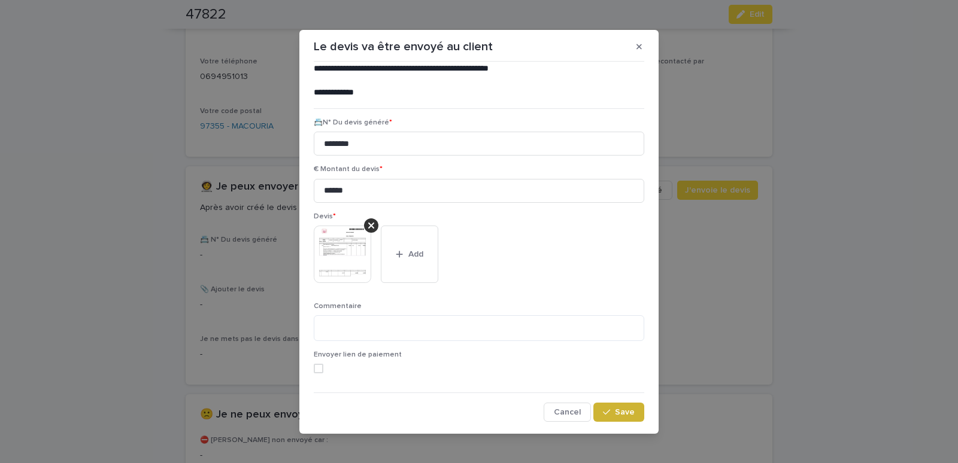
click at [622, 415] on span "Save" at bounding box center [625, 412] width 20 height 8
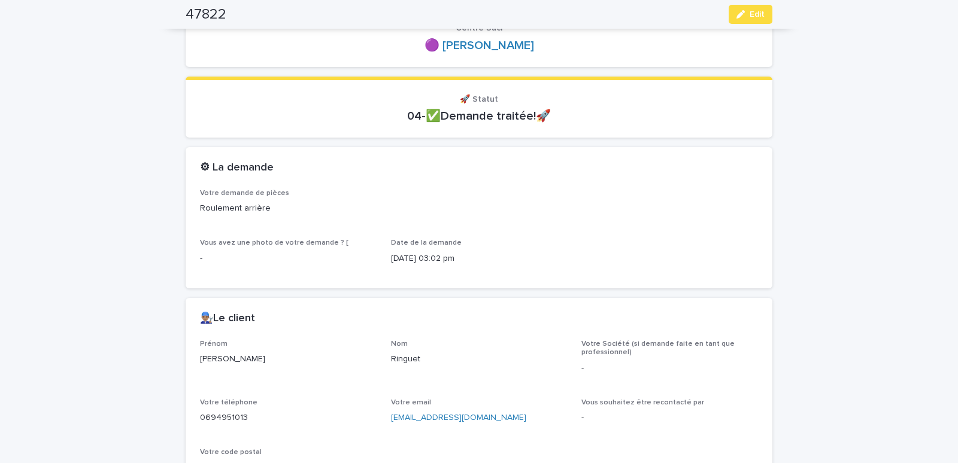
scroll to position [0, 0]
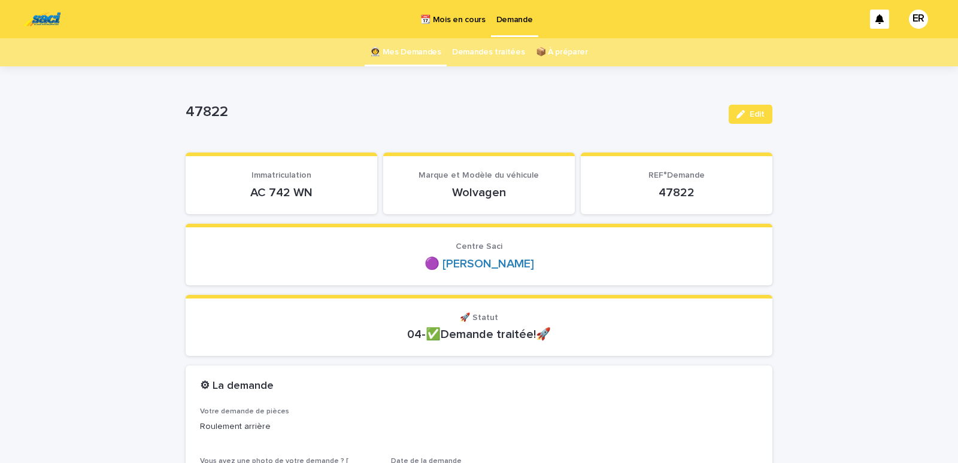
click at [423, 45] on link "👩‍🚀 Mes Demandes" at bounding box center [405, 52] width 71 height 28
